Goal: Task Accomplishment & Management: Manage account settings

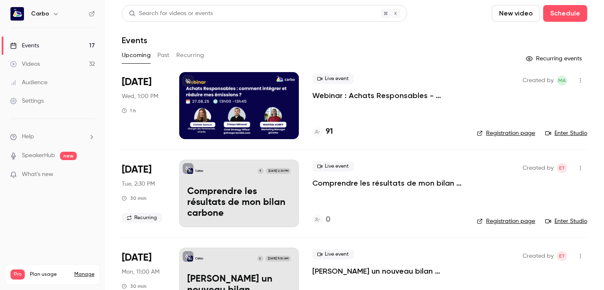
click at [226, 96] on div at bounding box center [239, 105] width 120 height 67
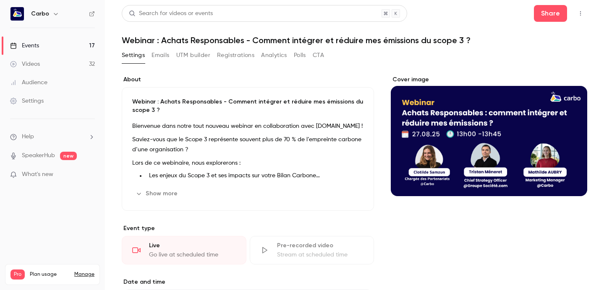
click at [216, 55] on div "Settings Emails UTM builder Registrations Analytics Polls CTA" at bounding box center [223, 55] width 202 height 13
click at [240, 54] on button "Registrations" at bounding box center [235, 55] width 37 height 13
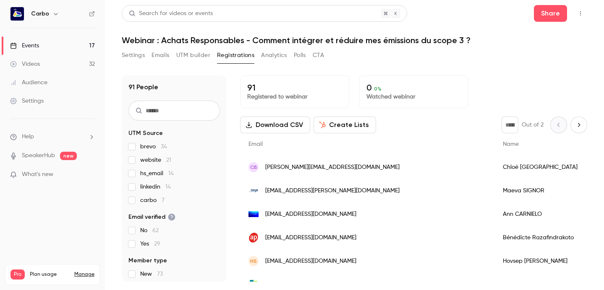
click at [141, 55] on button "Settings" at bounding box center [133, 55] width 23 height 13
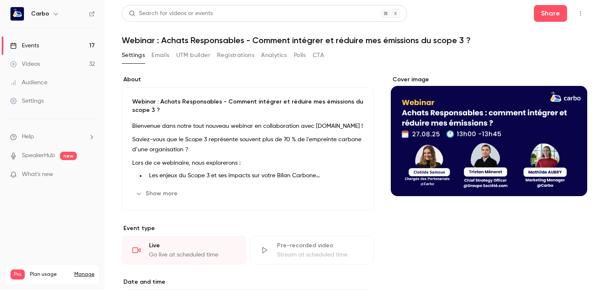
click at [232, 54] on button "Registrations" at bounding box center [235, 55] width 37 height 13
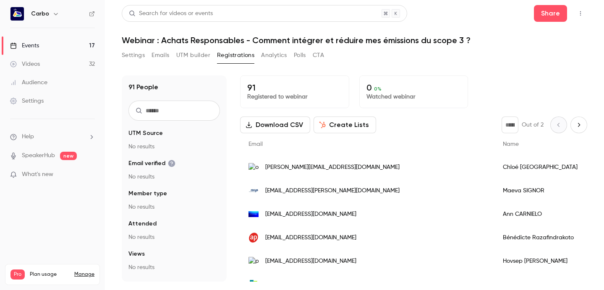
click at [232, 54] on button "Registrations" at bounding box center [235, 55] width 37 height 13
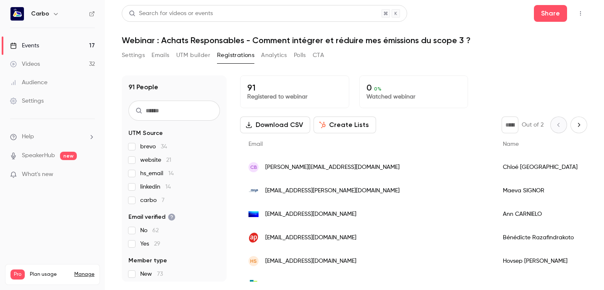
click at [124, 57] on button "Settings" at bounding box center [133, 55] width 23 height 13
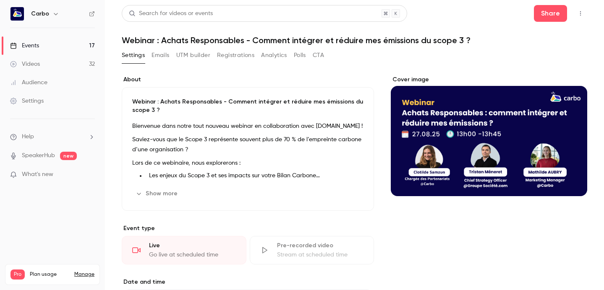
click at [64, 46] on link "Events 17" at bounding box center [52, 46] width 105 height 18
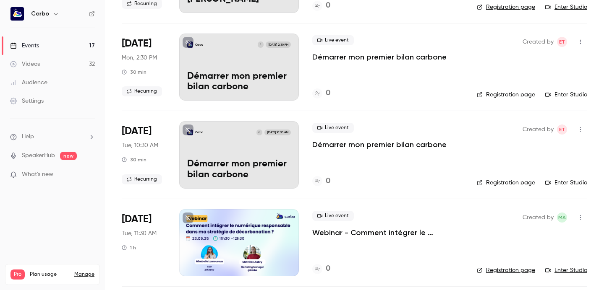
scroll to position [996, 0]
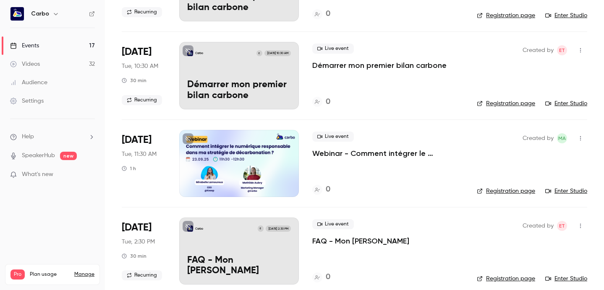
click at [217, 157] on div at bounding box center [239, 163] width 120 height 67
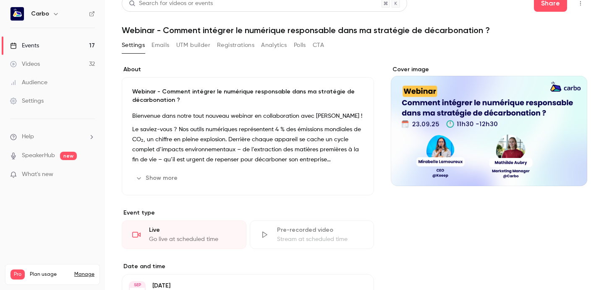
scroll to position [10, 0]
click at [143, 126] on p "Le saviez-vous ? Nos outils numériques représentent 4 % des émissions mondiales…" at bounding box center [247, 144] width 231 height 40
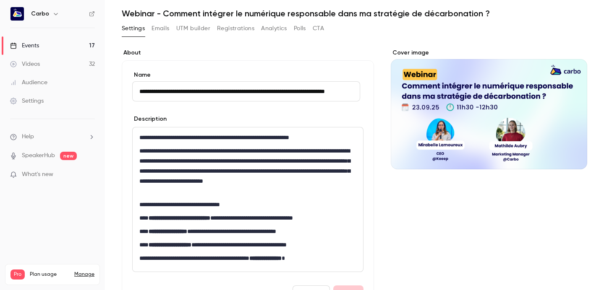
scroll to position [0, 0]
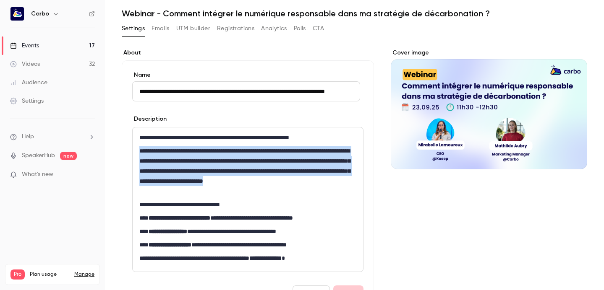
drag, startPoint x: 138, startPoint y: 150, endPoint x: 251, endPoint y: 190, distance: 119.5
click at [251, 190] on div "**********" at bounding box center [248, 200] width 230 height 144
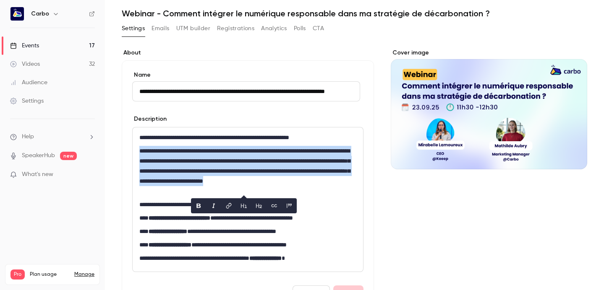
copy p "**********"
